Goal: Information Seeking & Learning: Learn about a topic

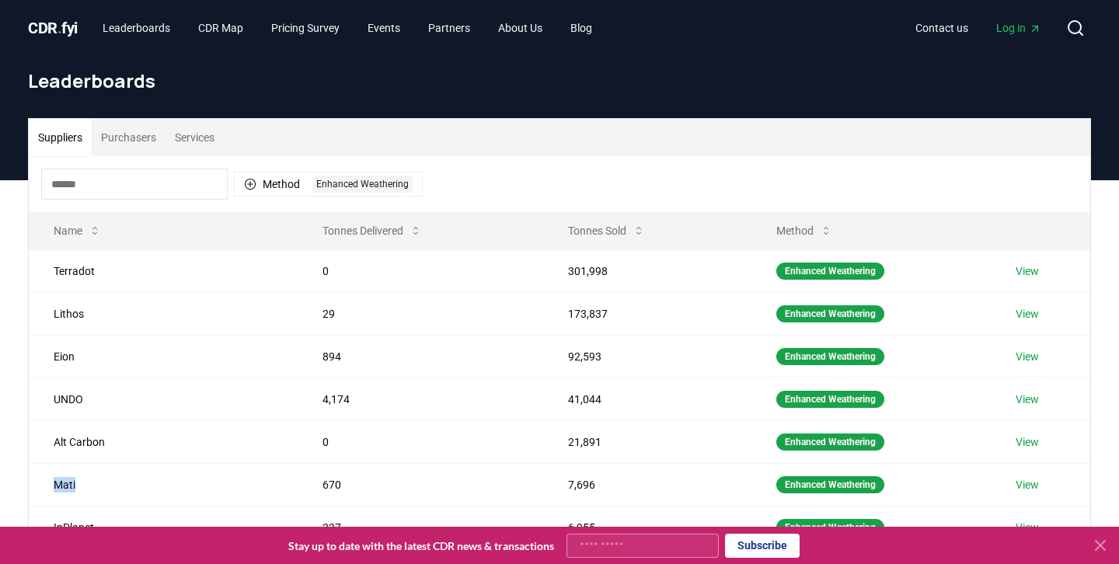
click at [69, 36] on span "CDR . fyi" at bounding box center [53, 28] width 50 height 19
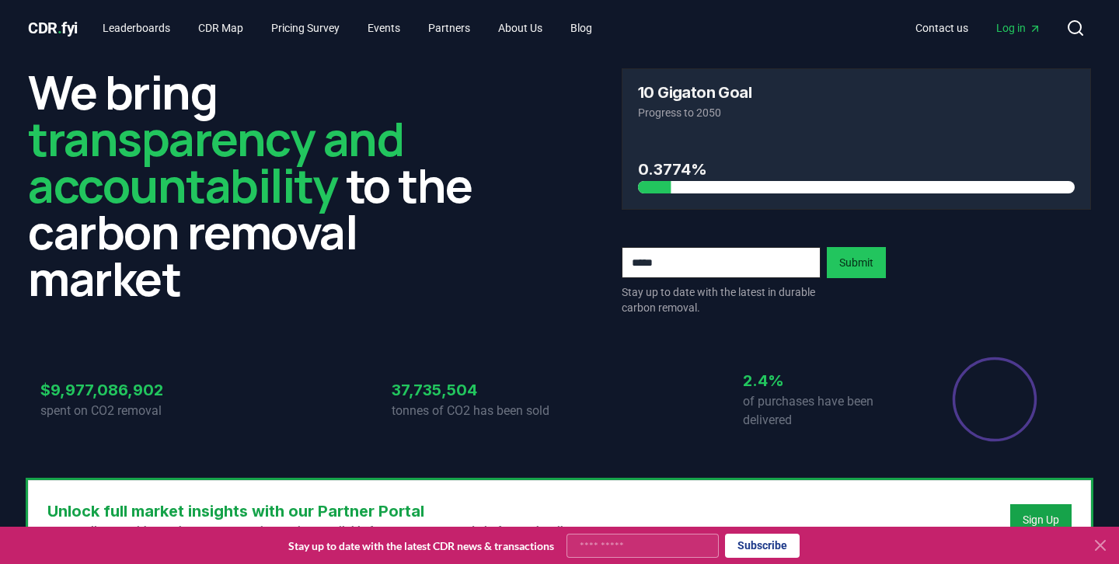
click at [54, 26] on span "CDR . fyi" at bounding box center [53, 28] width 50 height 19
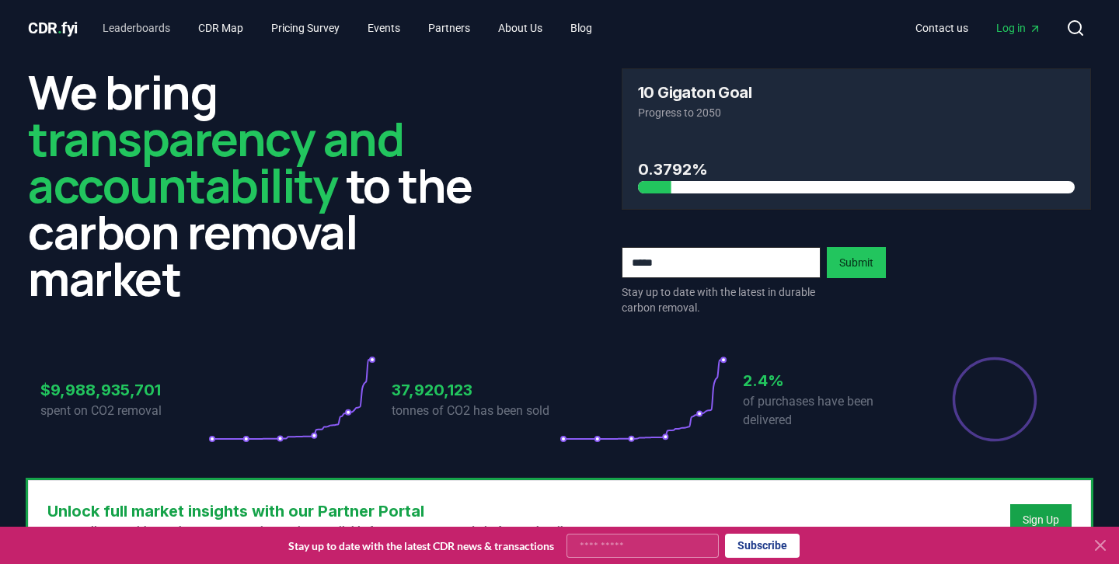
click at [163, 34] on link "Leaderboards" at bounding box center [136, 28] width 93 height 28
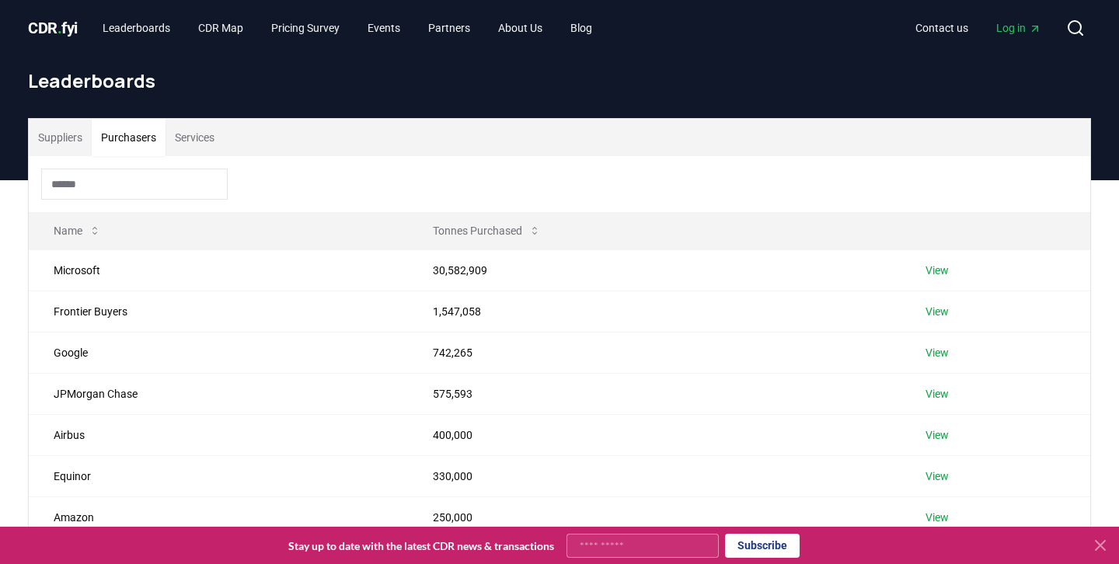
click at [141, 144] on button "Purchasers" at bounding box center [129, 137] width 74 height 37
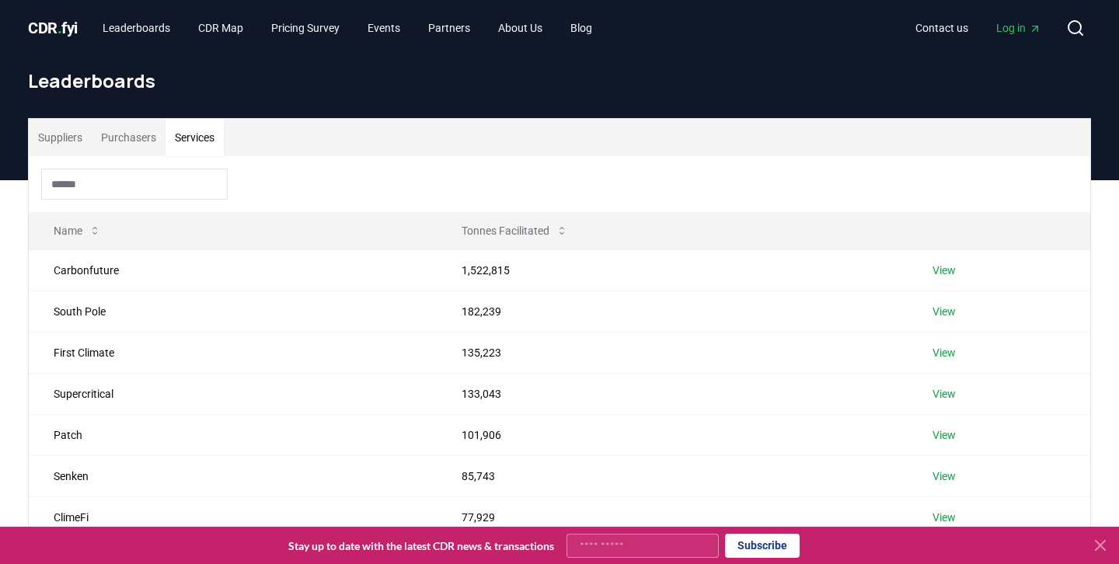
click at [186, 138] on button "Services" at bounding box center [195, 137] width 58 height 37
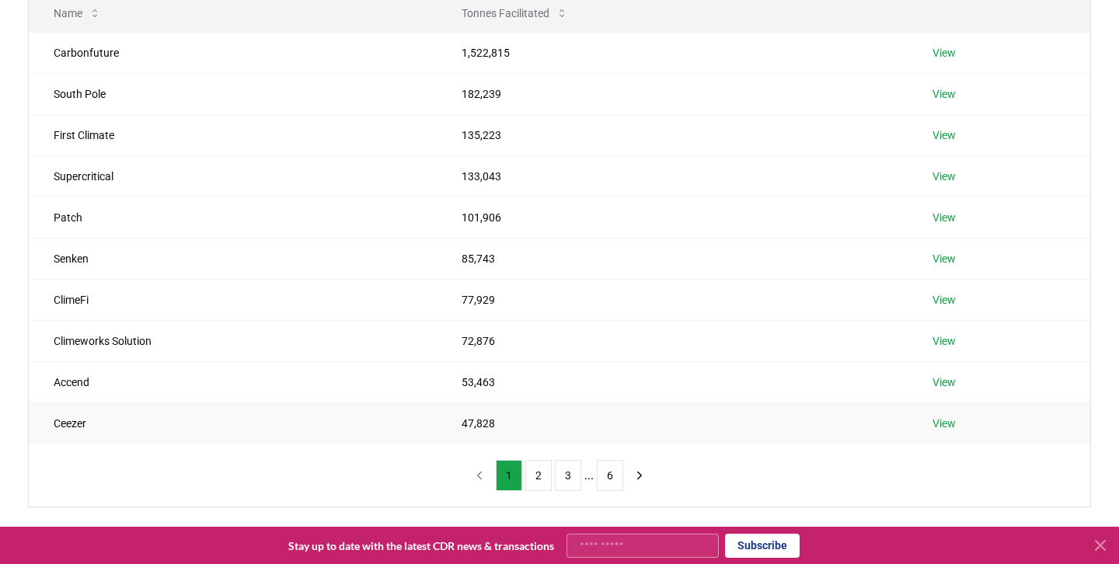
scroll to position [219, 0]
click at [533, 466] on button "2" at bounding box center [539, 474] width 26 height 31
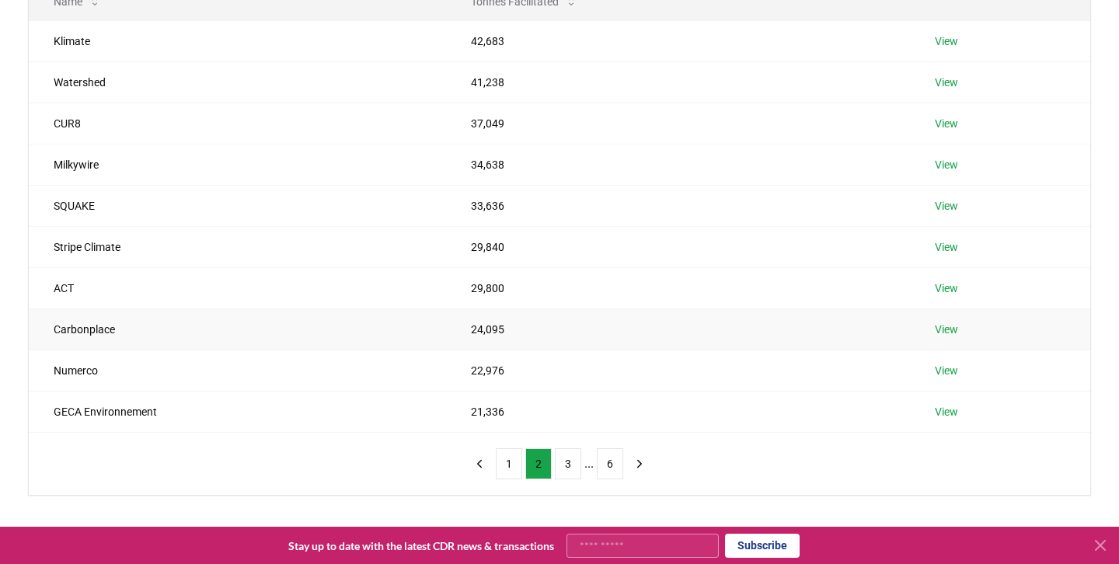
scroll to position [240, 0]
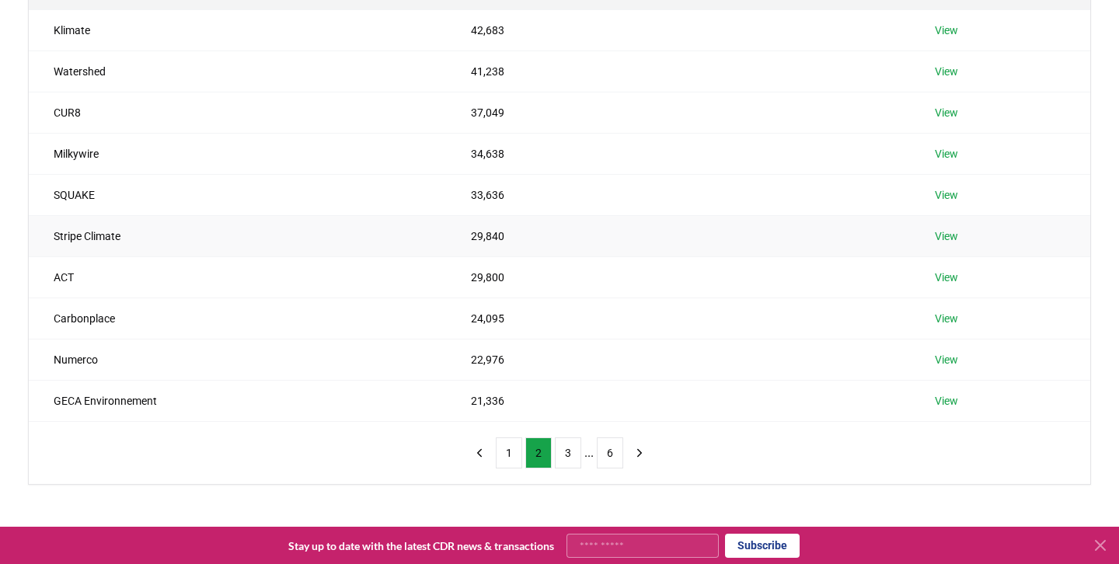
click at [108, 239] on td "Stripe Climate" at bounding box center [237, 235] width 417 height 41
click at [124, 239] on td "Stripe Climate" at bounding box center [237, 235] width 417 height 41
click at [565, 449] on button "3" at bounding box center [568, 453] width 26 height 31
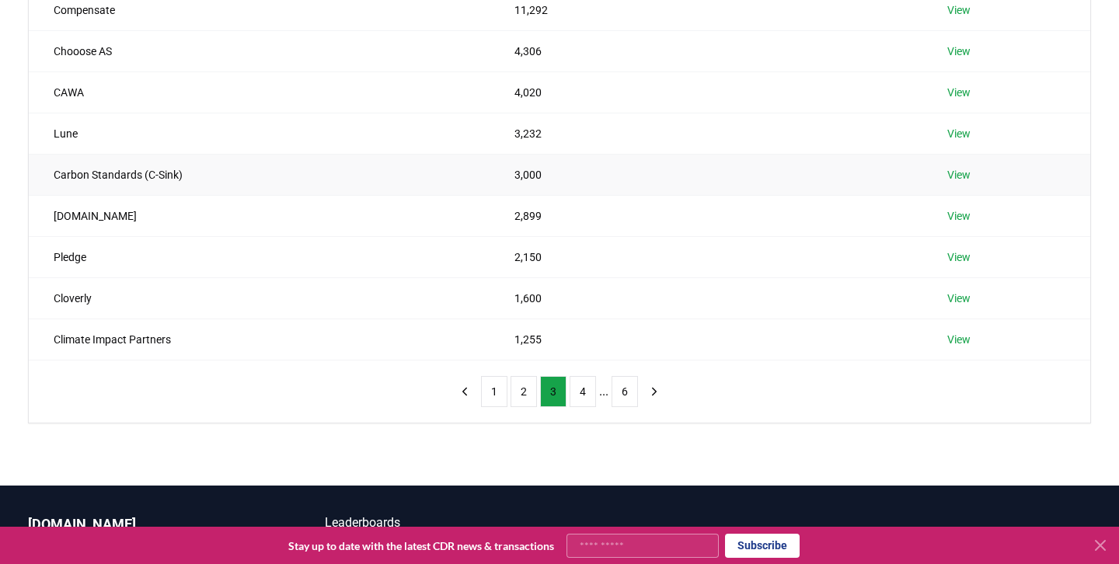
scroll to position [361, 0]
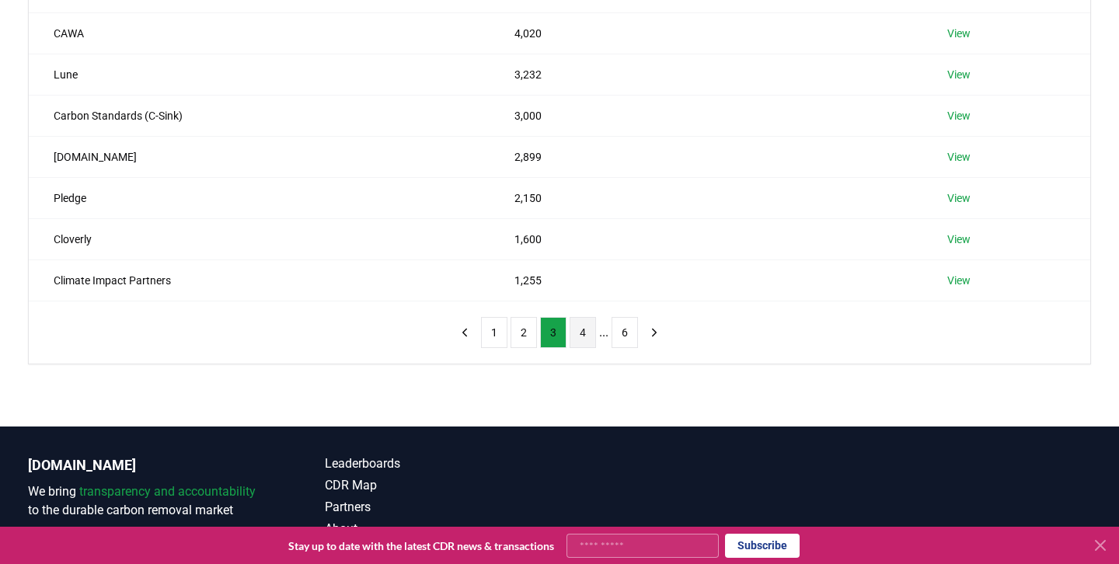
click at [586, 329] on button "4" at bounding box center [583, 332] width 26 height 31
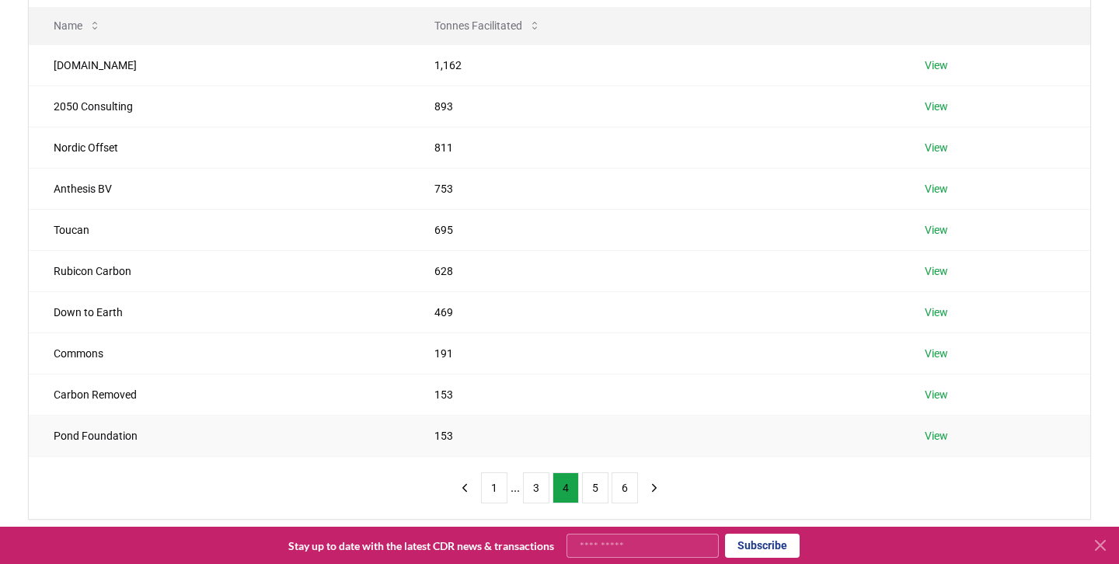
scroll to position [215, 0]
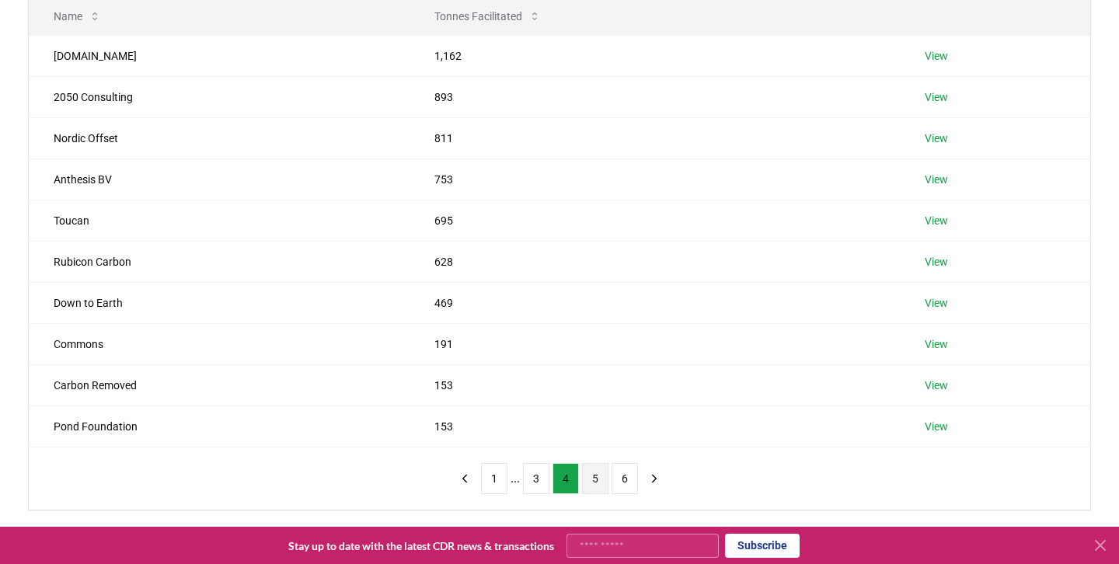
click at [594, 479] on button "5" at bounding box center [595, 478] width 26 height 31
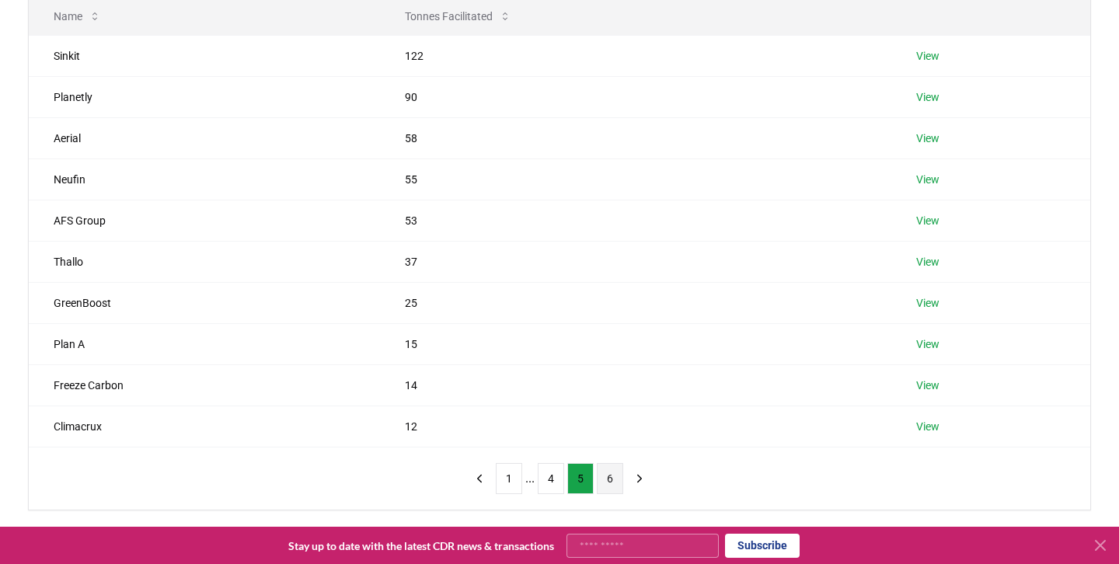
click at [613, 481] on button "6" at bounding box center [610, 478] width 26 height 31
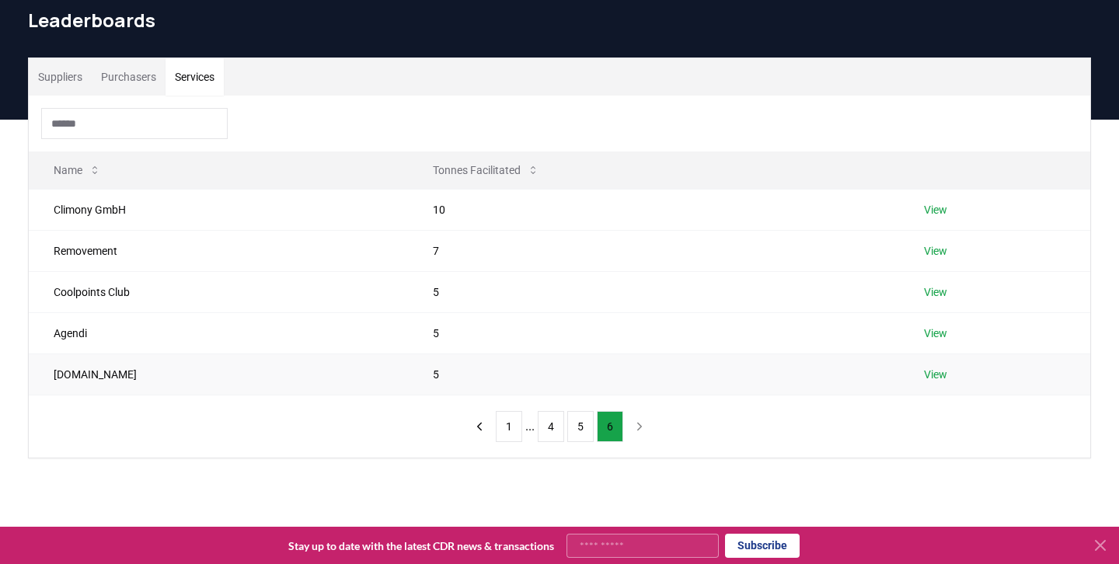
scroll to position [51, 0]
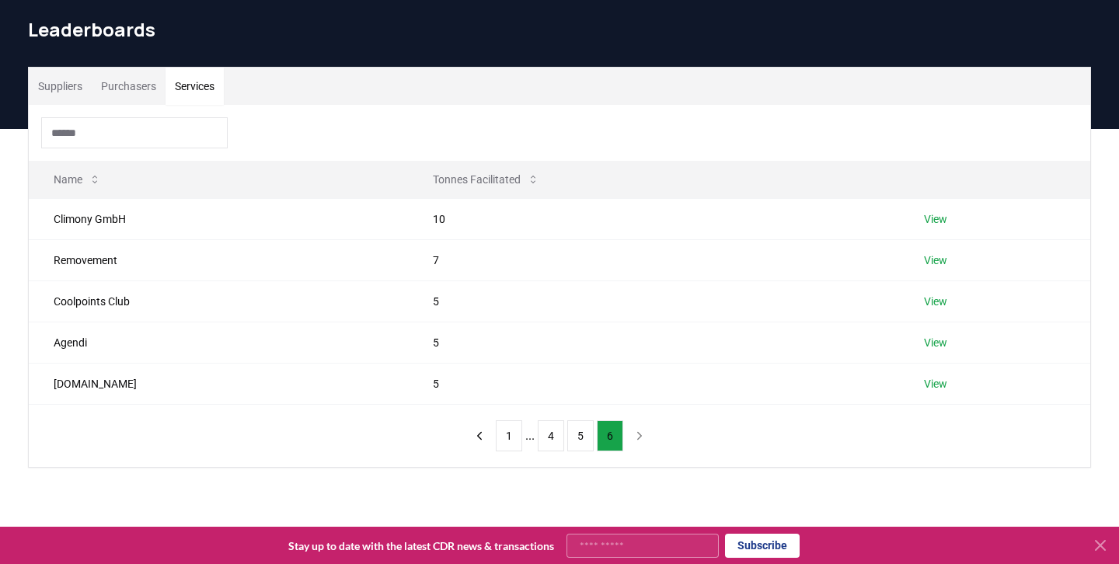
click at [150, 80] on button "Purchasers" at bounding box center [129, 86] width 74 height 37
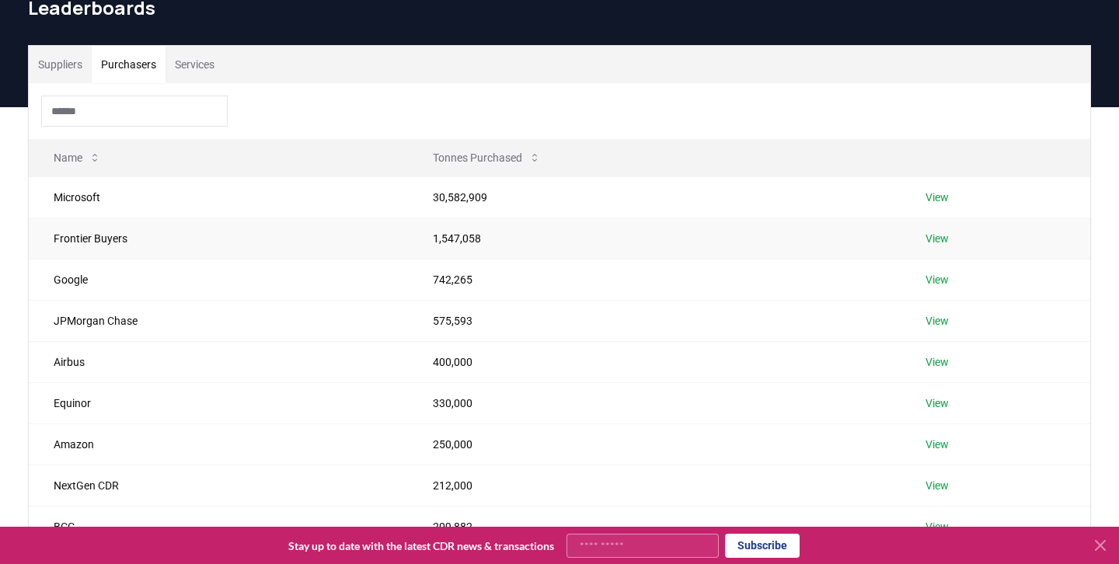
scroll to position [82, 0]
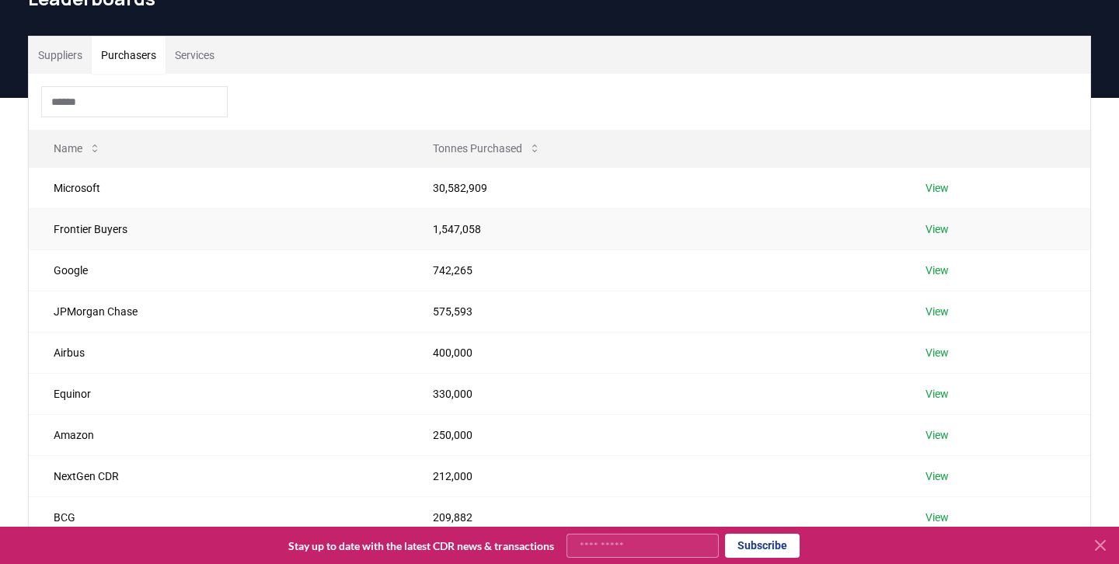
click at [945, 227] on link "View" at bounding box center [937, 230] width 23 height 16
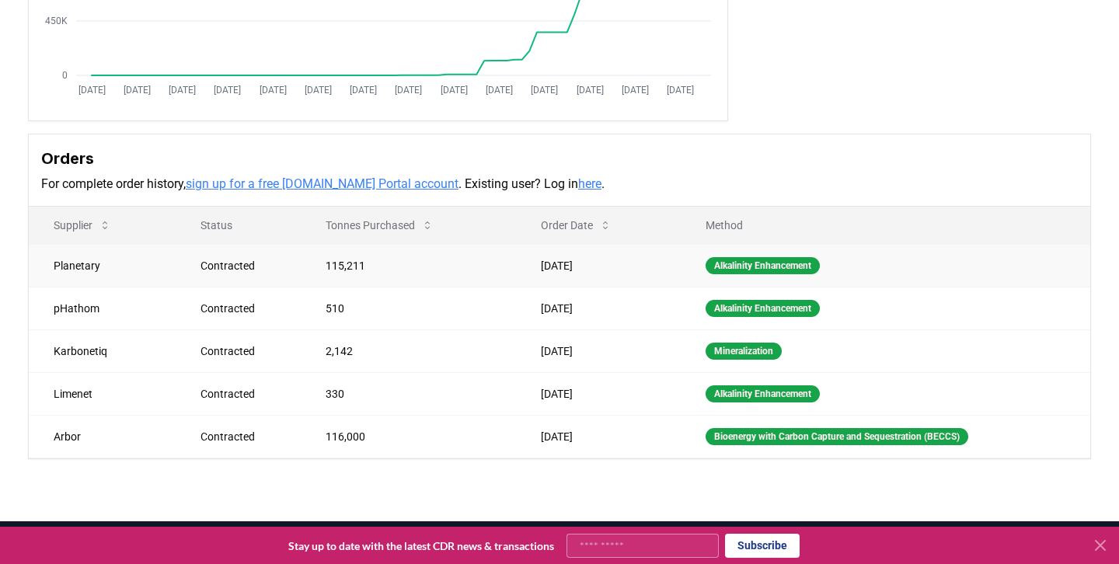
scroll to position [330, 0]
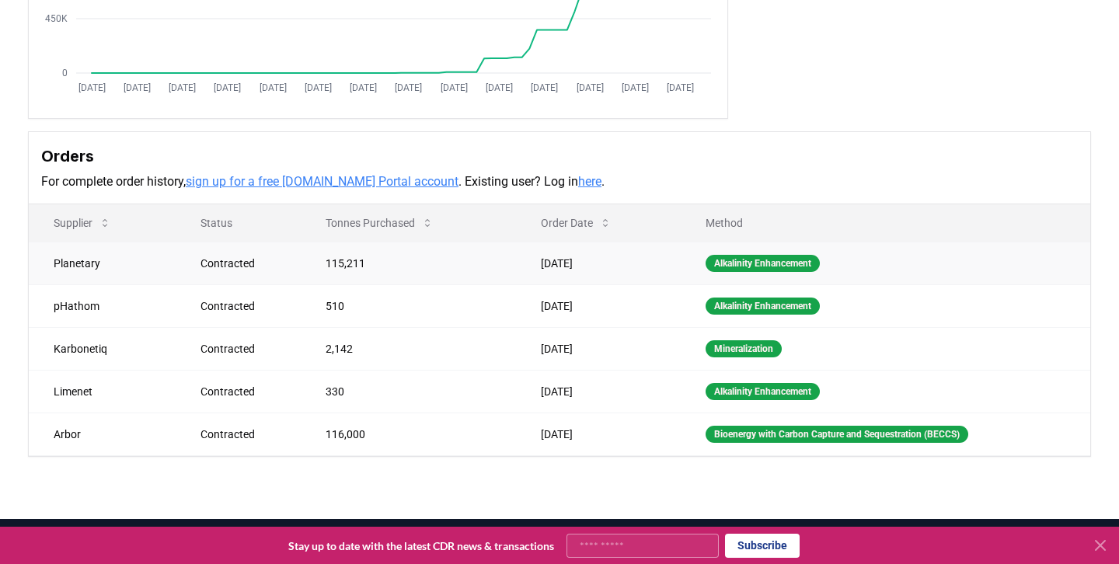
click at [79, 265] on td "Planetary" at bounding box center [102, 263] width 147 height 43
click at [82, 266] on td "Planetary" at bounding box center [102, 263] width 147 height 43
click at [93, 265] on td "Planetary" at bounding box center [102, 263] width 147 height 43
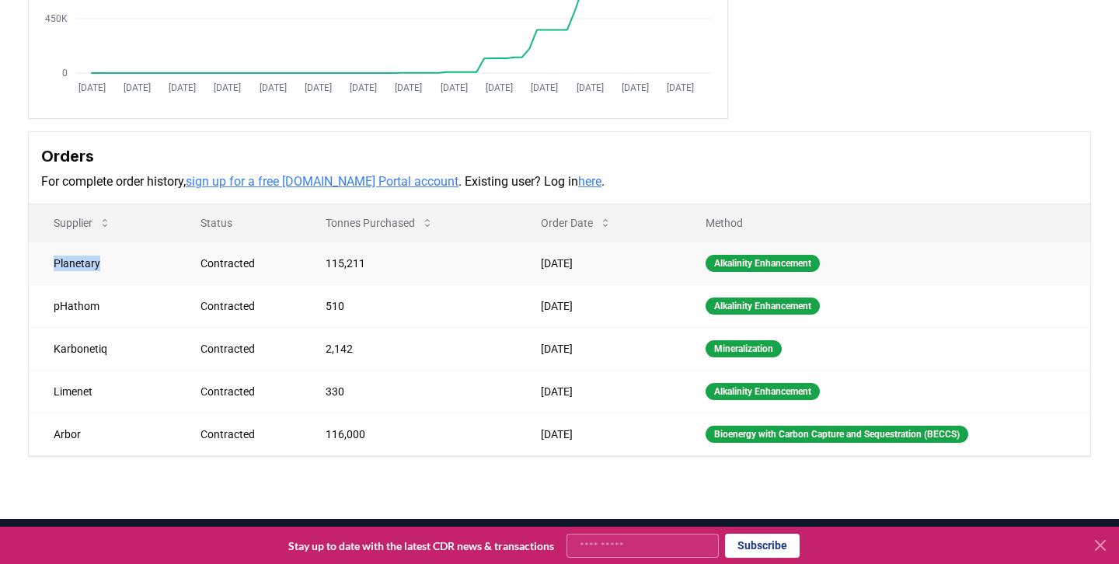
copy td "Planetary"
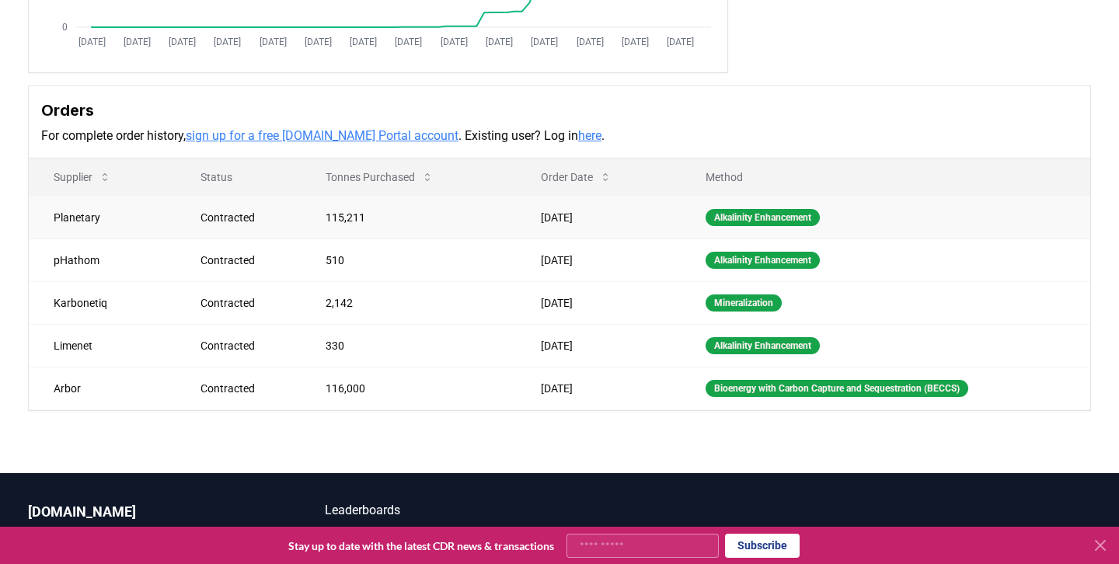
click at [379, 232] on td "115,211" at bounding box center [408, 217] width 215 height 43
click at [91, 260] on td "pHathom" at bounding box center [102, 260] width 147 height 43
copy td "pHathom"
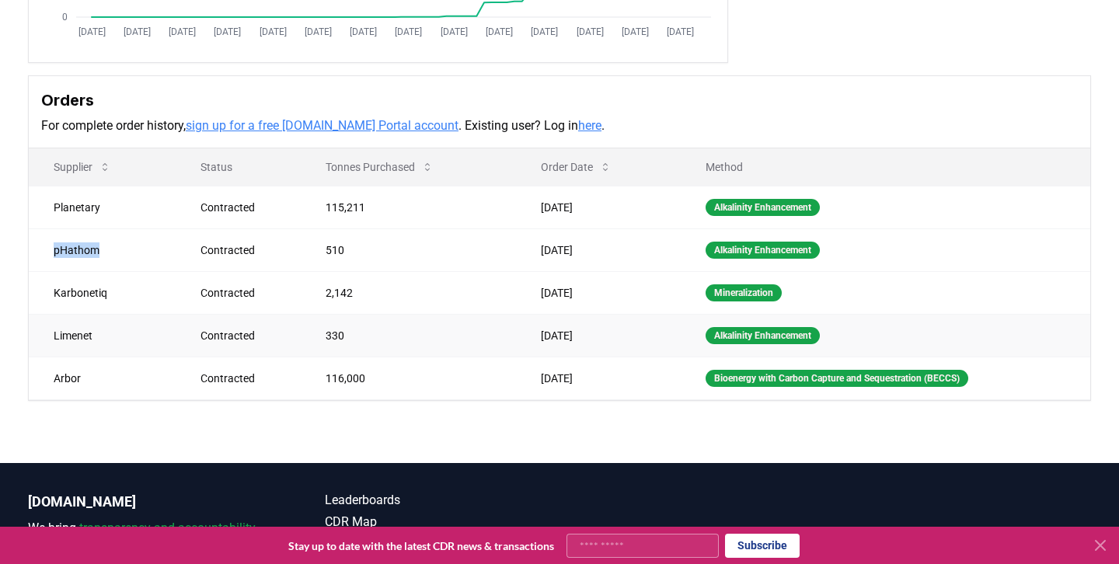
scroll to position [391, 0]
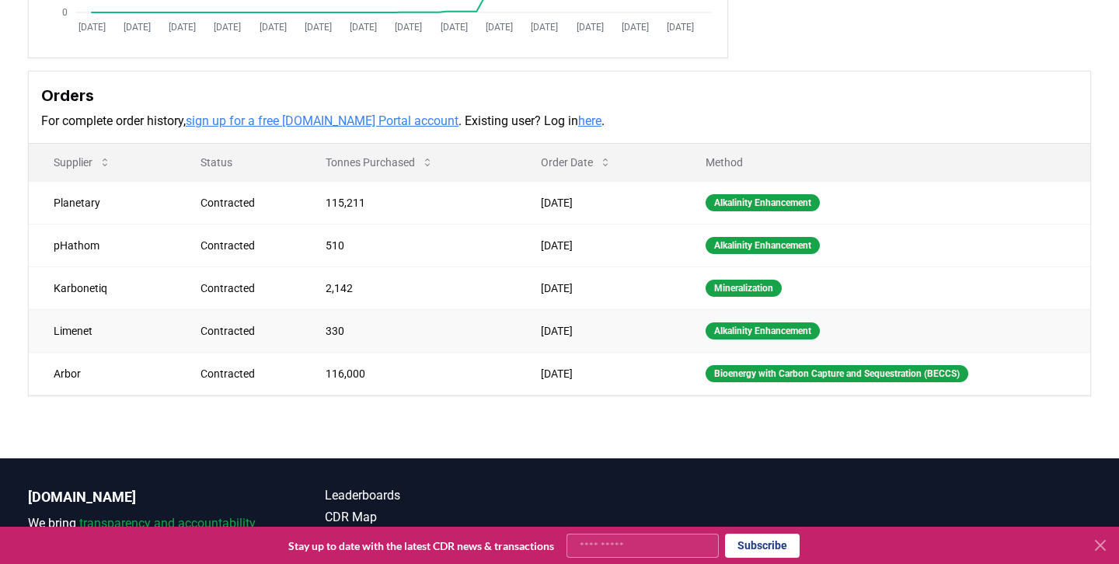
click at [53, 334] on td "Limenet" at bounding box center [102, 330] width 147 height 43
copy td "Limenet"
